Goal: Find specific page/section: Find specific page/section

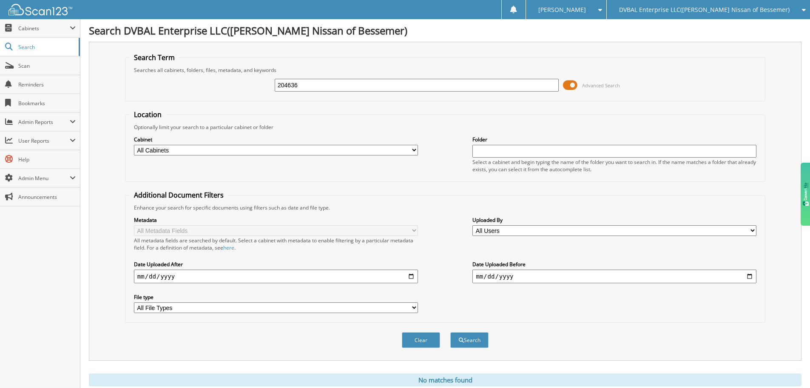
click at [702, 12] on span "DVBAL Enterprise LLC([PERSON_NAME] Nissan of Bessemer)" at bounding box center [704, 9] width 171 height 5
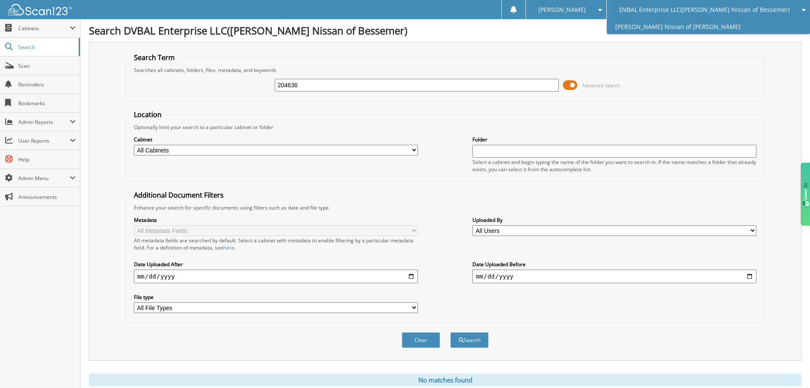
click at [690, 24] on link "[PERSON_NAME] Nissan of [PERSON_NAME]" at bounding box center [708, 26] width 203 height 15
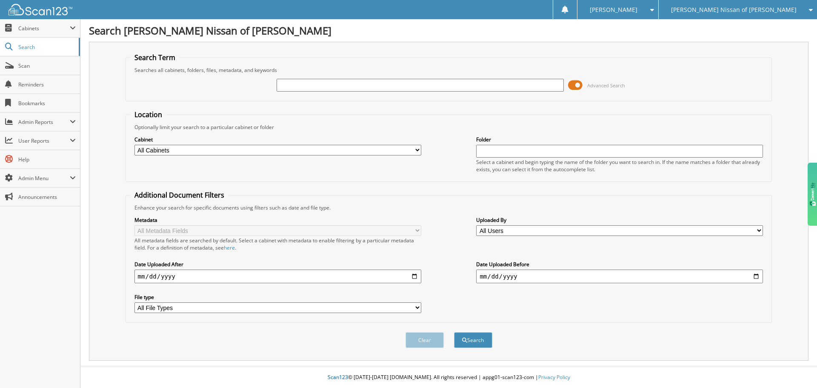
click at [302, 86] on input "text" at bounding box center [420, 85] width 287 height 13
type input "218414"
click at [454, 332] on button "Search" at bounding box center [473, 340] width 38 height 16
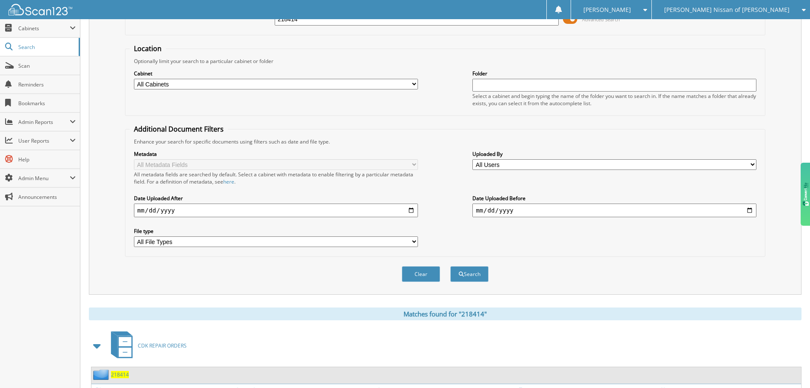
scroll to position [121, 0]
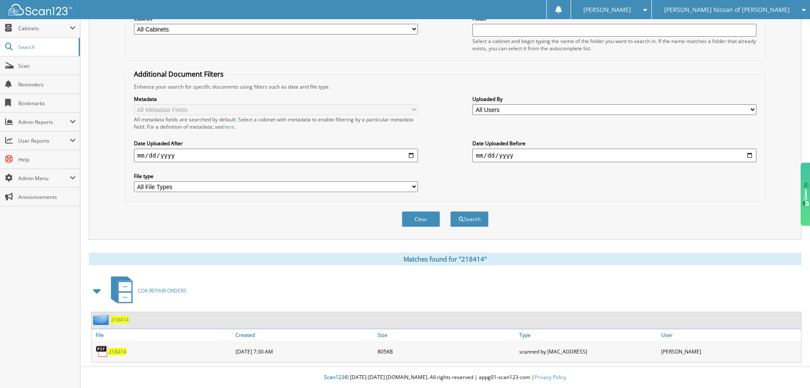
click at [114, 351] on span "218414" at bounding box center [117, 351] width 18 height 7
